Goal: Find specific page/section: Find specific page/section

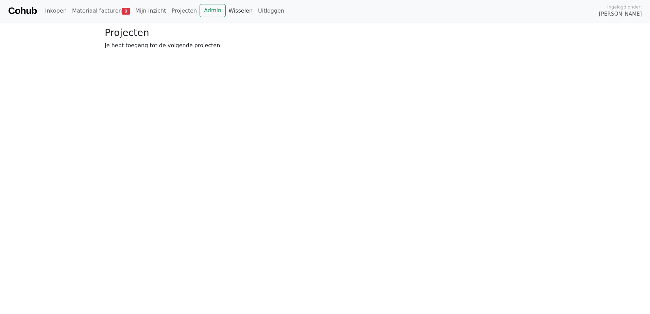
click at [226, 11] on link "Wisselen" at bounding box center [241, 11] width 30 height 14
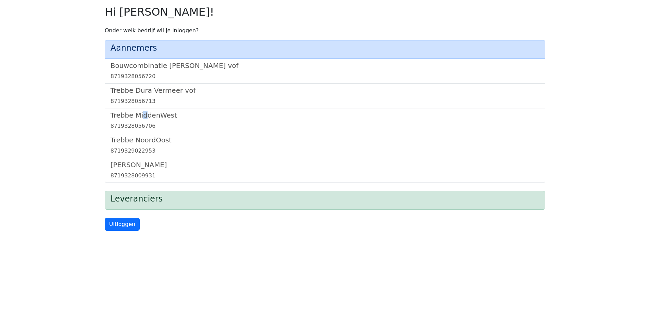
click at [143, 109] on div "Trebbe MiddenWest 8719328056706" at bounding box center [325, 120] width 440 height 25
drag, startPoint x: 143, startPoint y: 109, endPoint x: 148, endPoint y: 116, distance: 8.2
click at [148, 116] on h5 "Trebbe MiddenWest" at bounding box center [324, 115] width 429 height 8
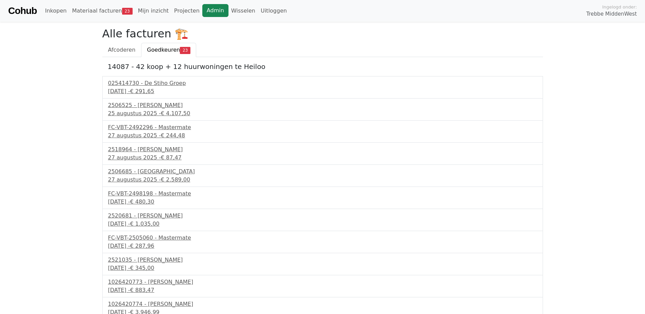
click at [202, 13] on link "Admin" at bounding box center [215, 10] width 26 height 13
